Goal: Task Accomplishment & Management: Complete application form

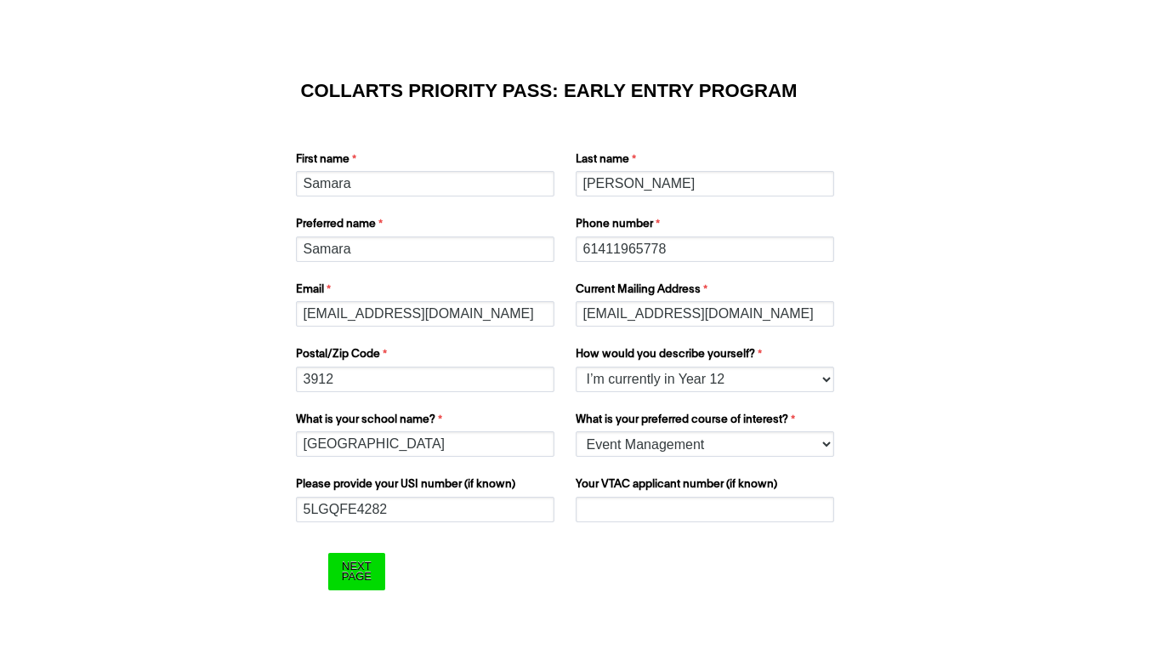
select select "tfa_158"
select select "tfa_1213"
paste input "60004724G"
type input "60004724G"
click at [693, 525] on form "COLLARTS PRIORITY PASS: EARLY ENTRY PROGRAM First name [GEOGRAPHIC_DATA] Last n…" at bounding box center [588, 336] width 680 height 581
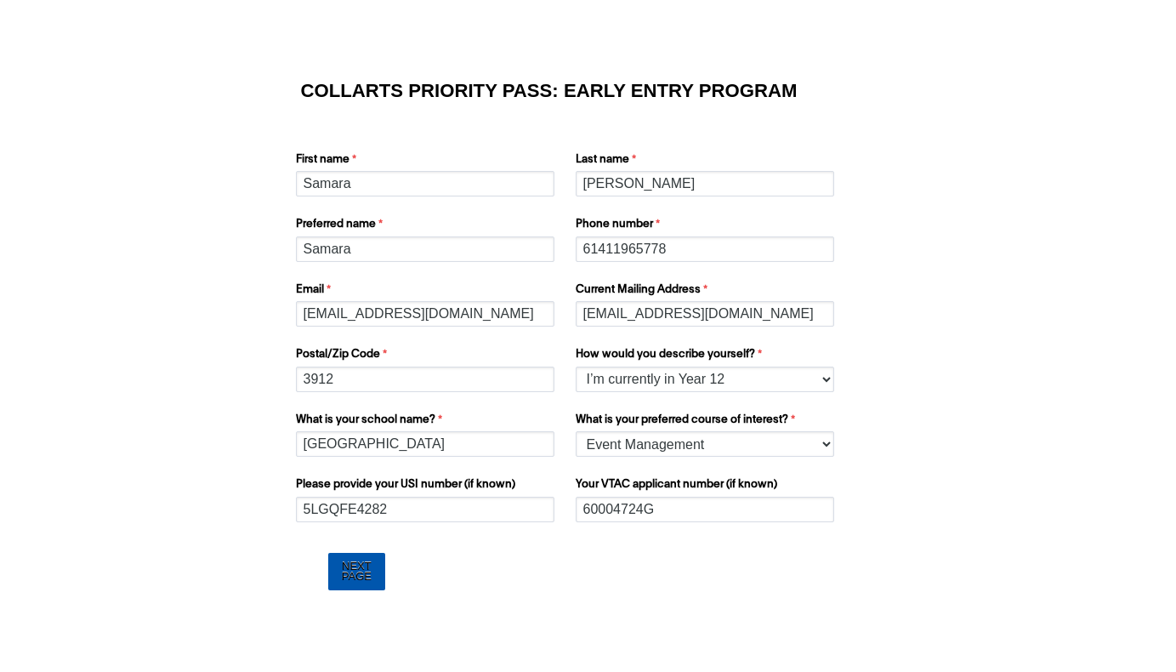
click at [349, 576] on input "Next Page" at bounding box center [356, 571] width 57 height 37
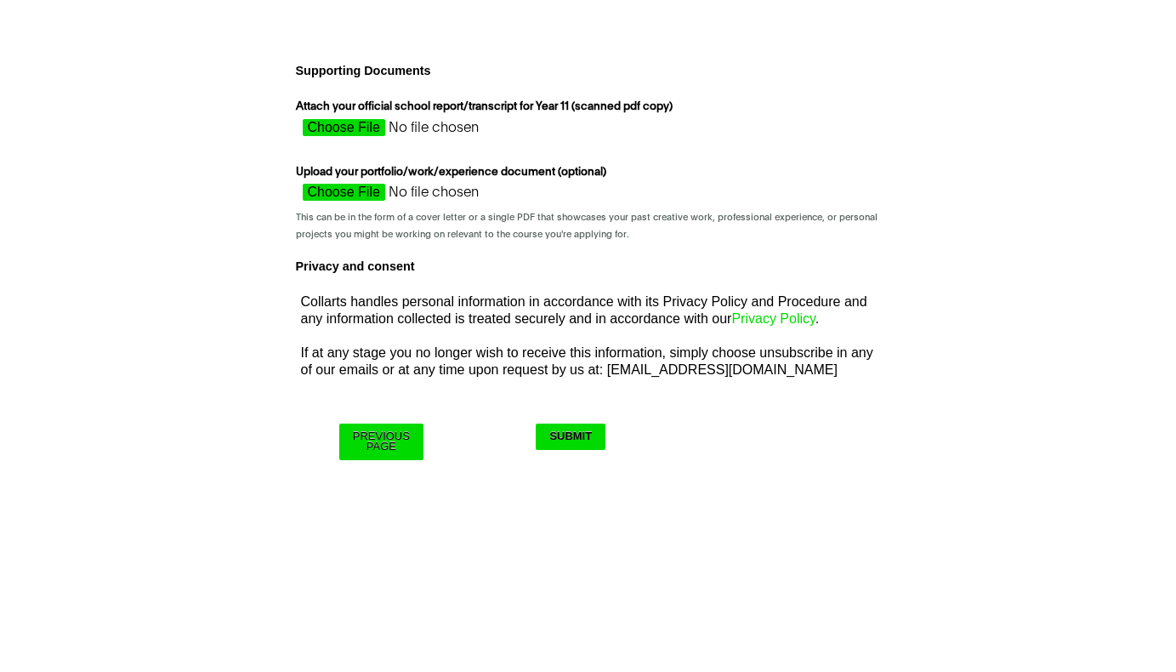
click at [351, 128] on input "Attach your official school report/transcript for Year 11 (scanned pdf copy)" at bounding box center [447, 132] width 303 height 26
click at [1046, 276] on div "COLLARTS PRIORITY PASS: EARLY ENTRY PROGRAM First name [GEOGRAPHIC_DATA] Last n…" at bounding box center [588, 255] width 1162 height 486
click at [359, 127] on input "Attach your official school report/transcript for Year 11 (scanned pdf copy)" at bounding box center [447, 132] width 303 height 26
type input "C:\fakepath\[PERSON_NAME][GEOGRAPHIC_DATA] (26094) - Semester 2, 2024 - End of …"
click at [335, 188] on input "Upload your portfolio/work/experience document (optional)" at bounding box center [447, 197] width 303 height 26
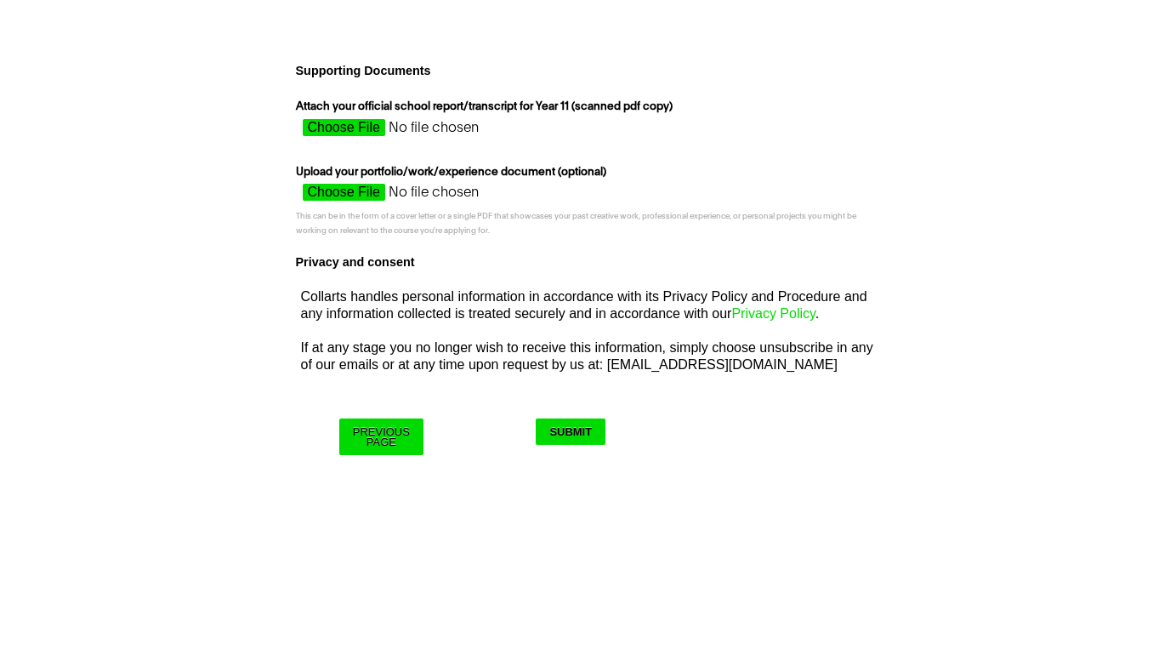
type input "C:\fakepath\[PERSON_NAME].pdf"
